Goal: Information Seeking & Learning: Learn about a topic

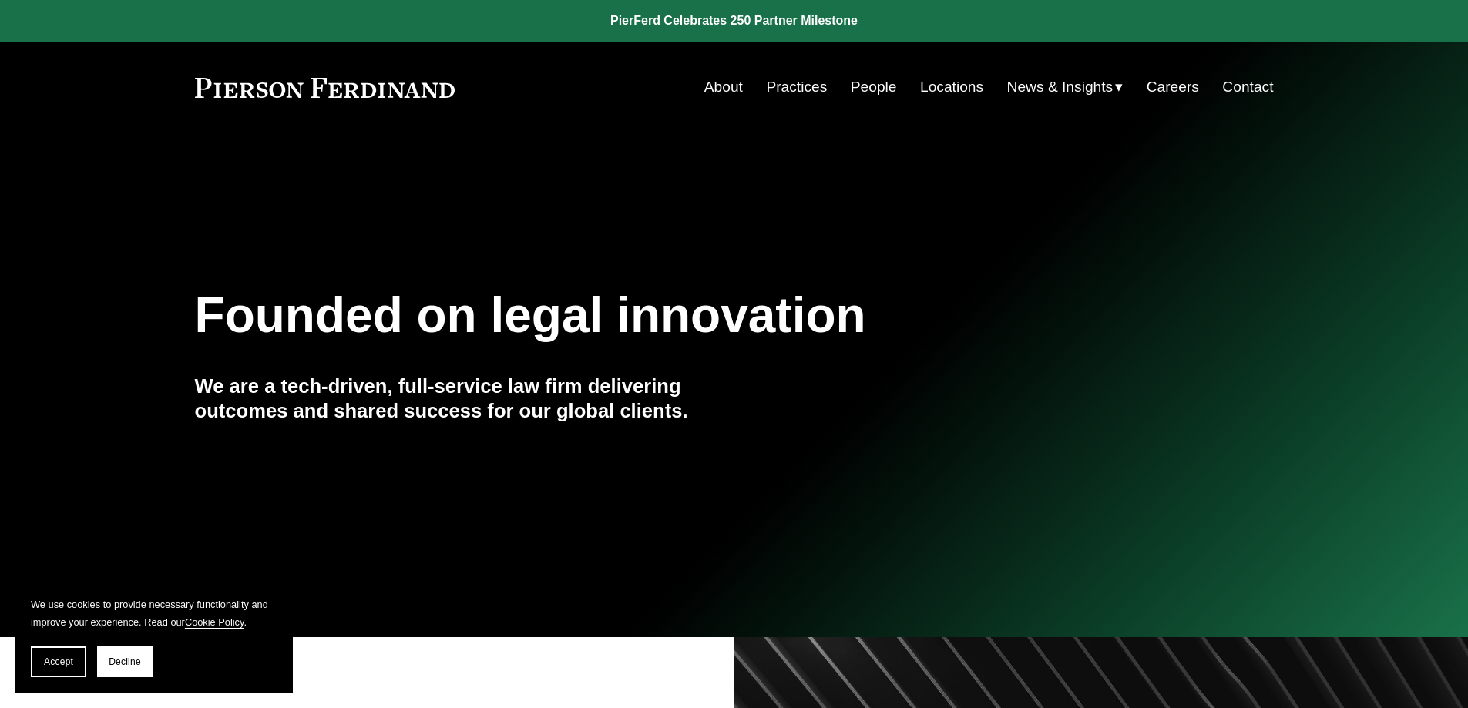
click at [864, 76] on link "People" at bounding box center [874, 86] width 46 height 29
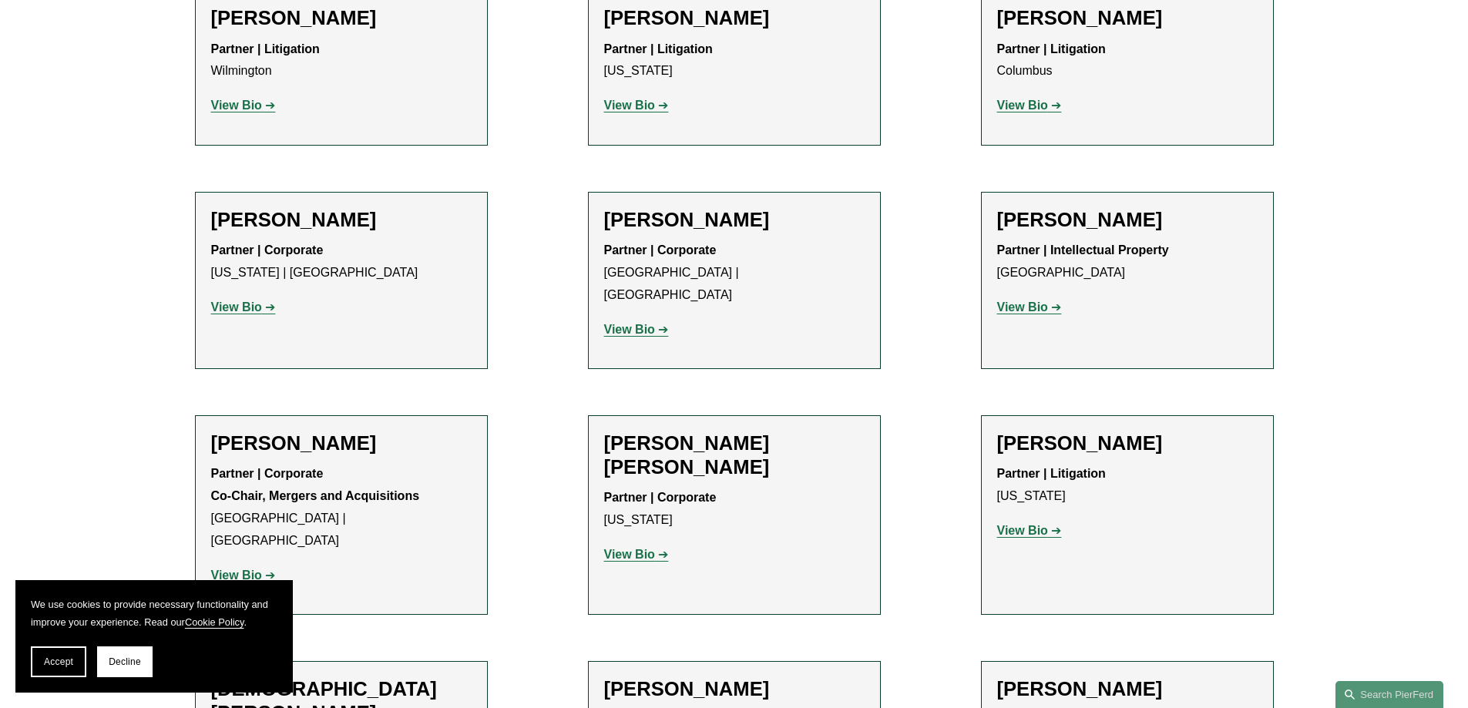
scroll to position [3577, 0]
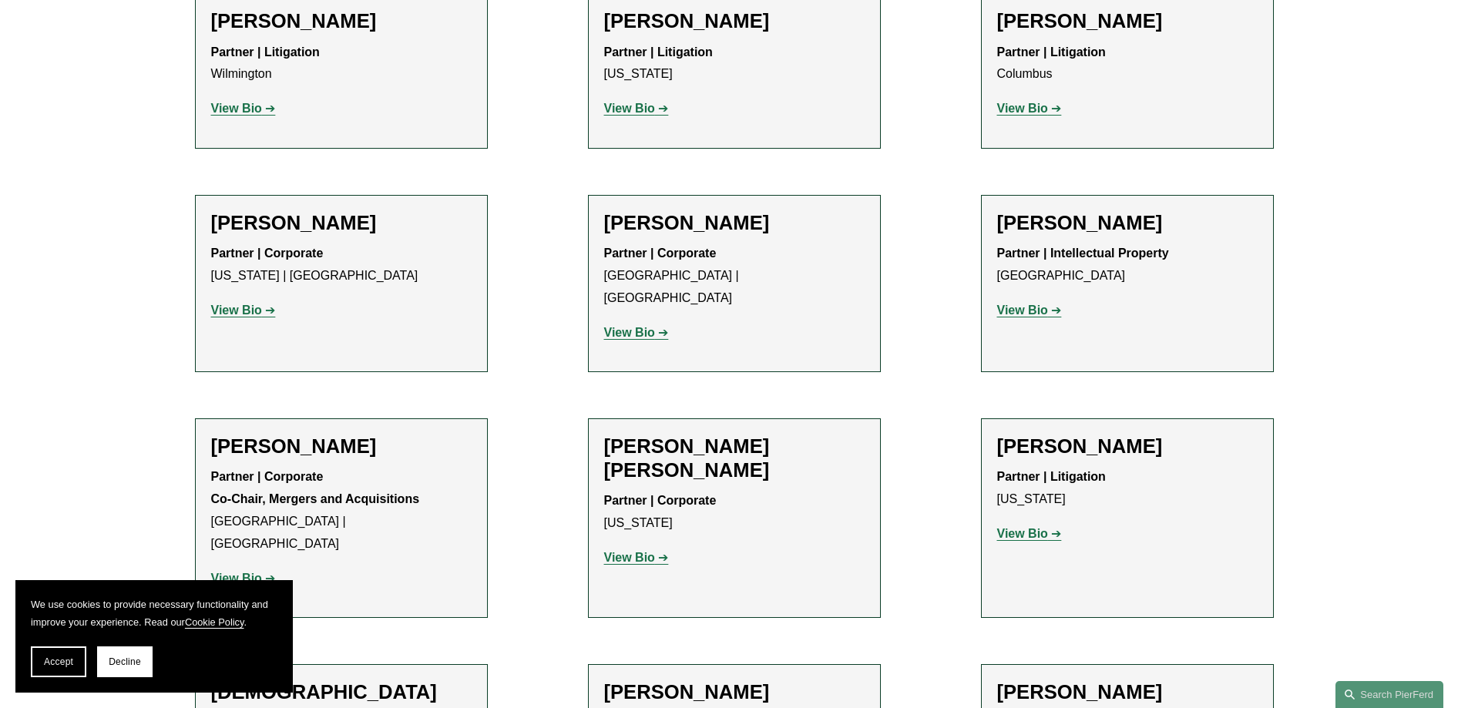
click at [239, 572] on strong "View Bio" at bounding box center [236, 578] width 51 height 13
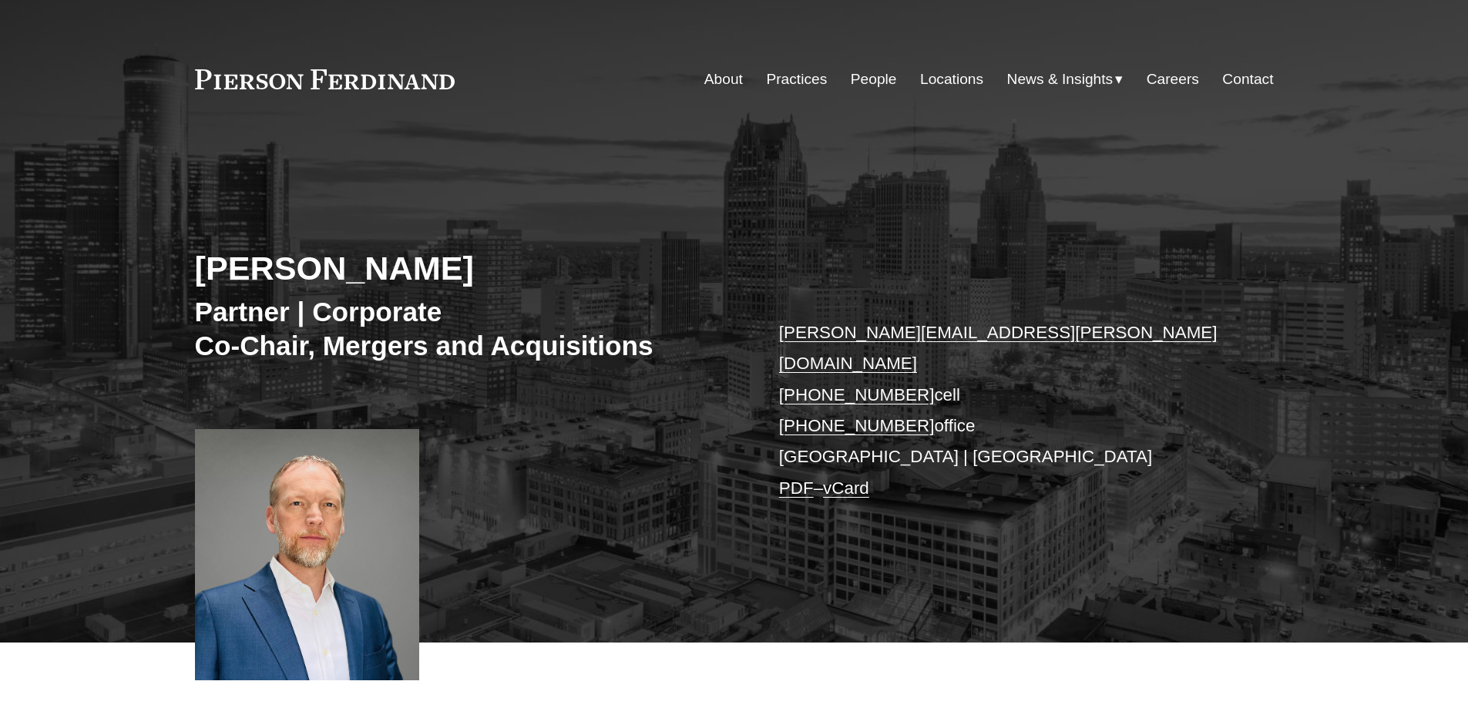
scroll to position [1, 0]
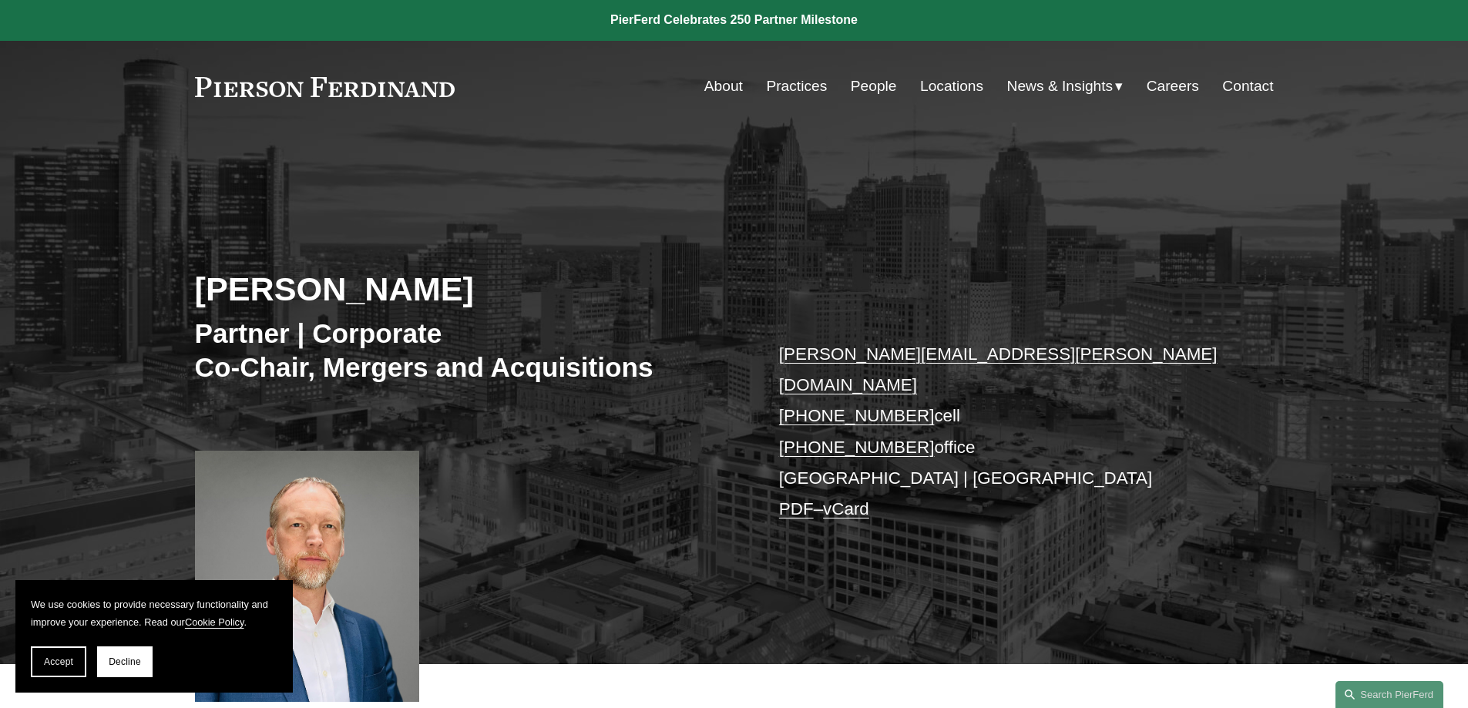
drag, startPoint x: 66, startPoint y: 660, endPoint x: 79, endPoint y: 659, distance: 13.1
click at [66, 660] on span "Accept" at bounding box center [58, 662] width 29 height 11
